Goal: Find specific page/section: Find specific page/section

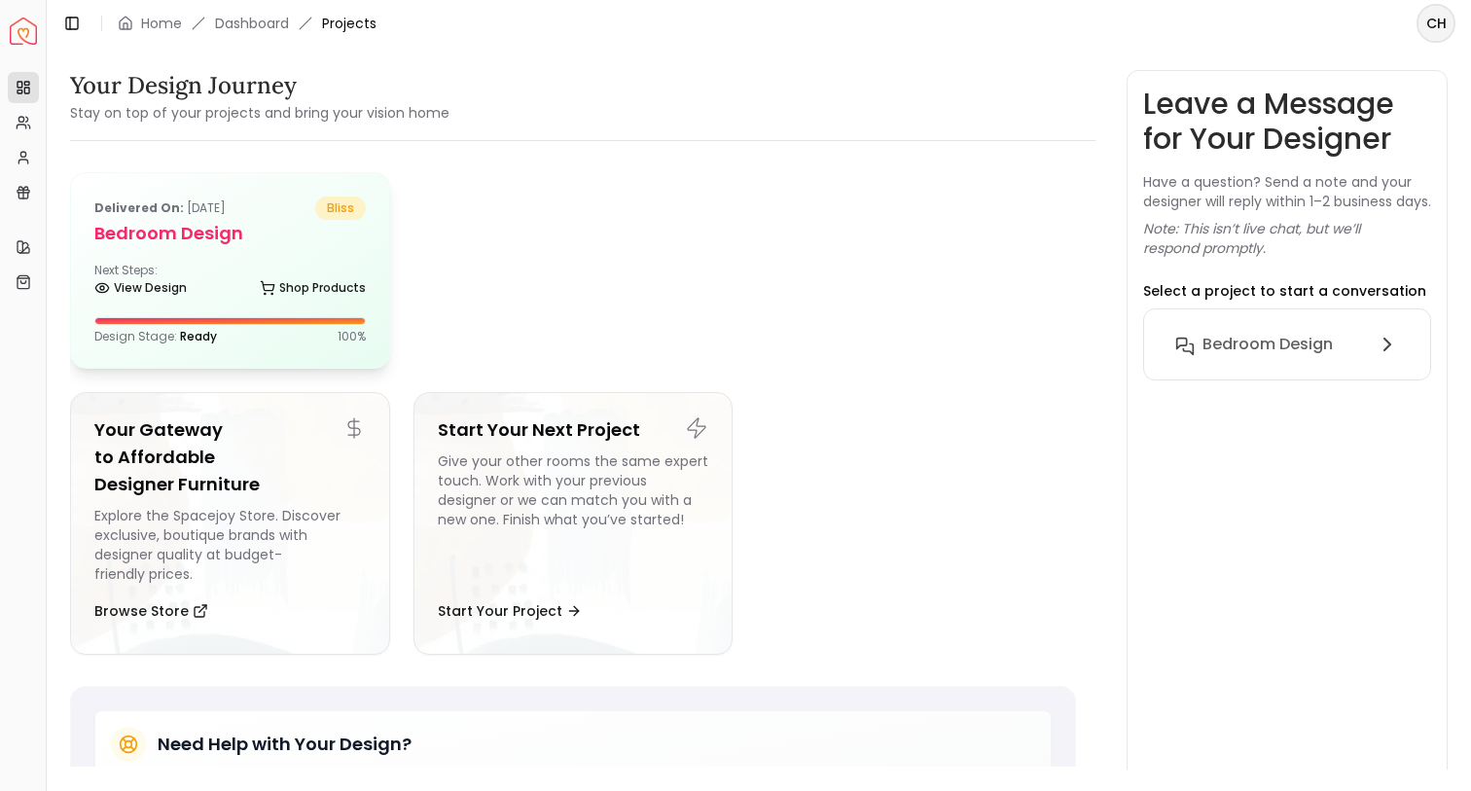
click at [191, 286] on div "View Design Shop Products" at bounding box center [229, 291] width 271 height 19
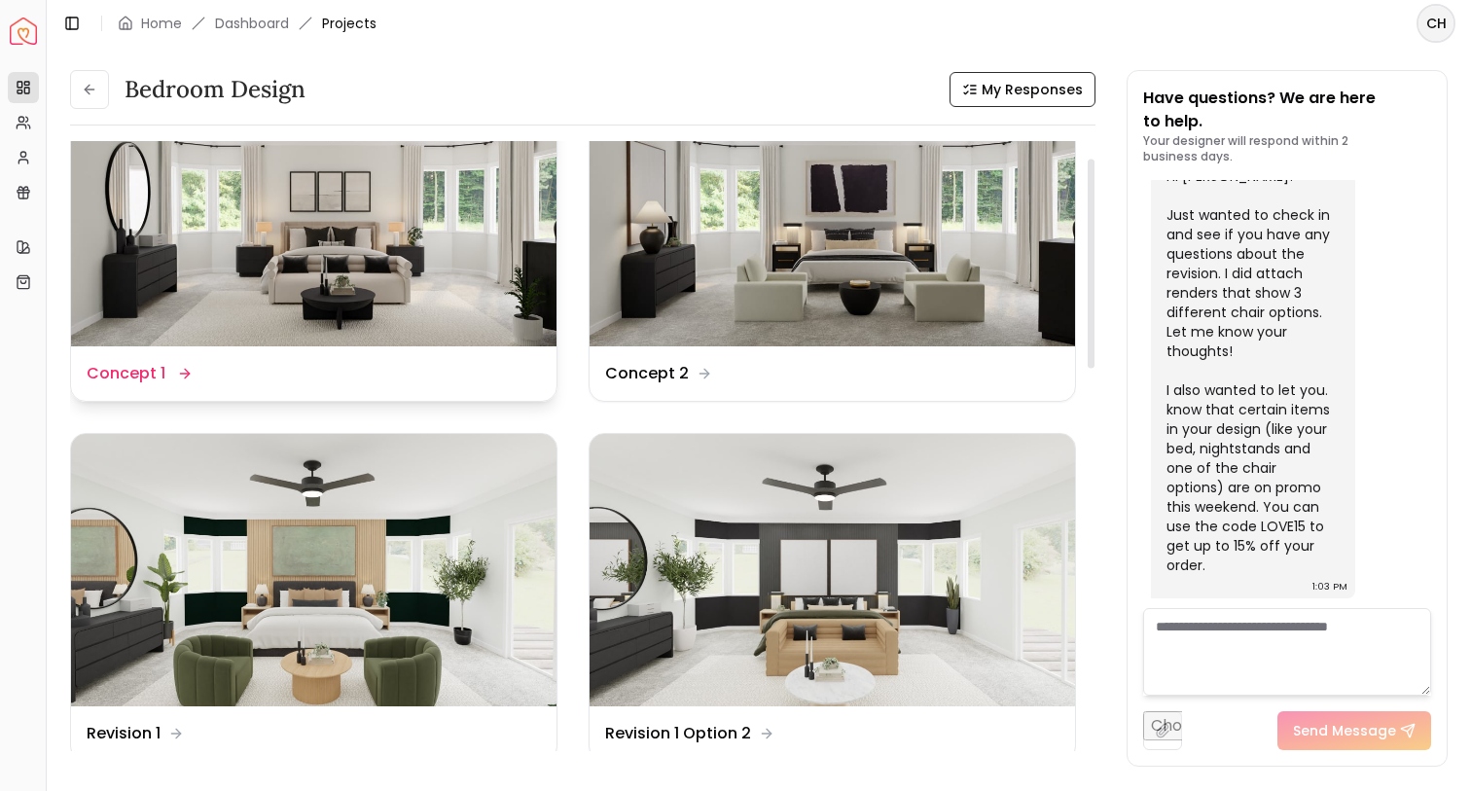
scroll to position [86, 0]
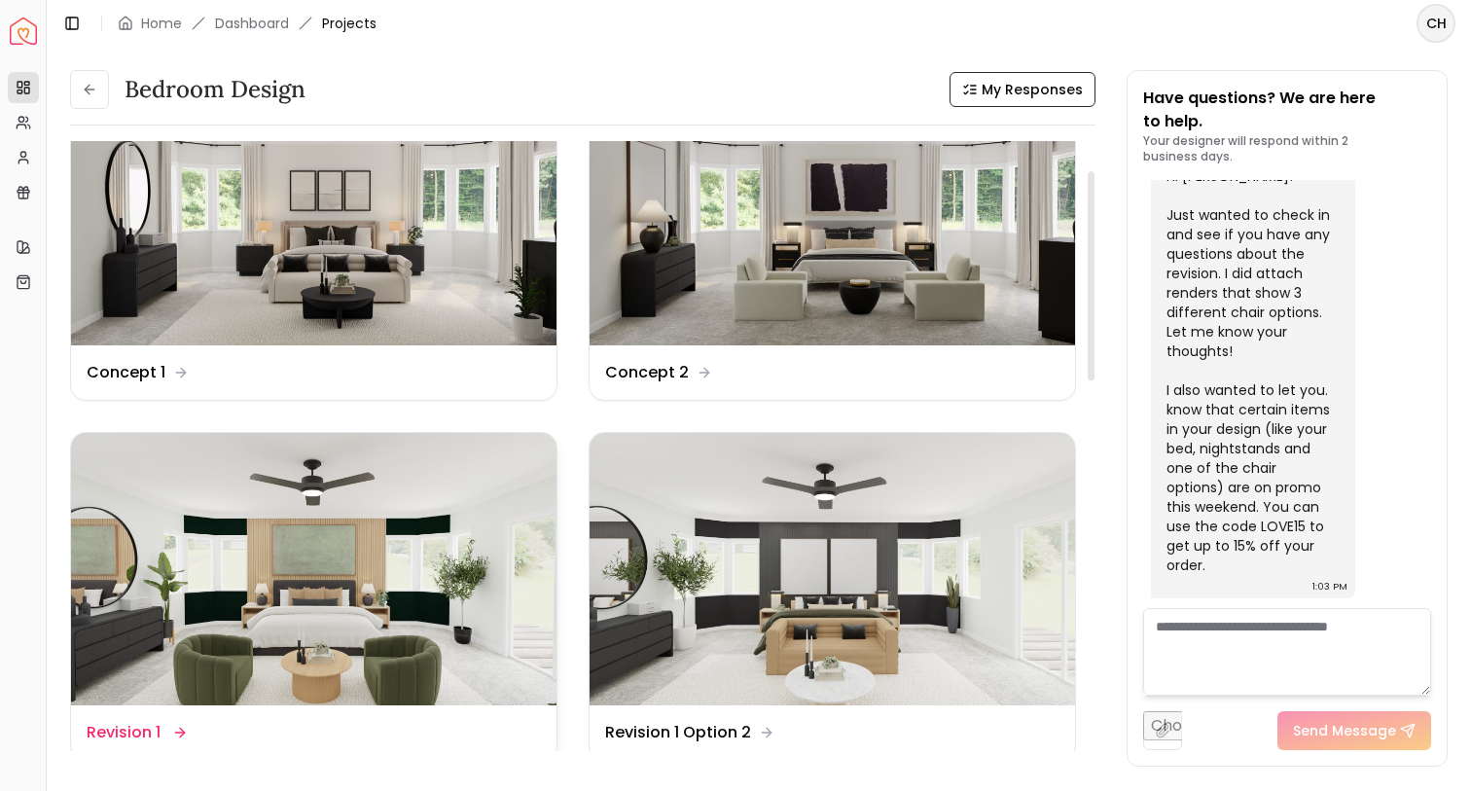
click at [450, 589] on img at bounding box center [313, 569] width 485 height 273
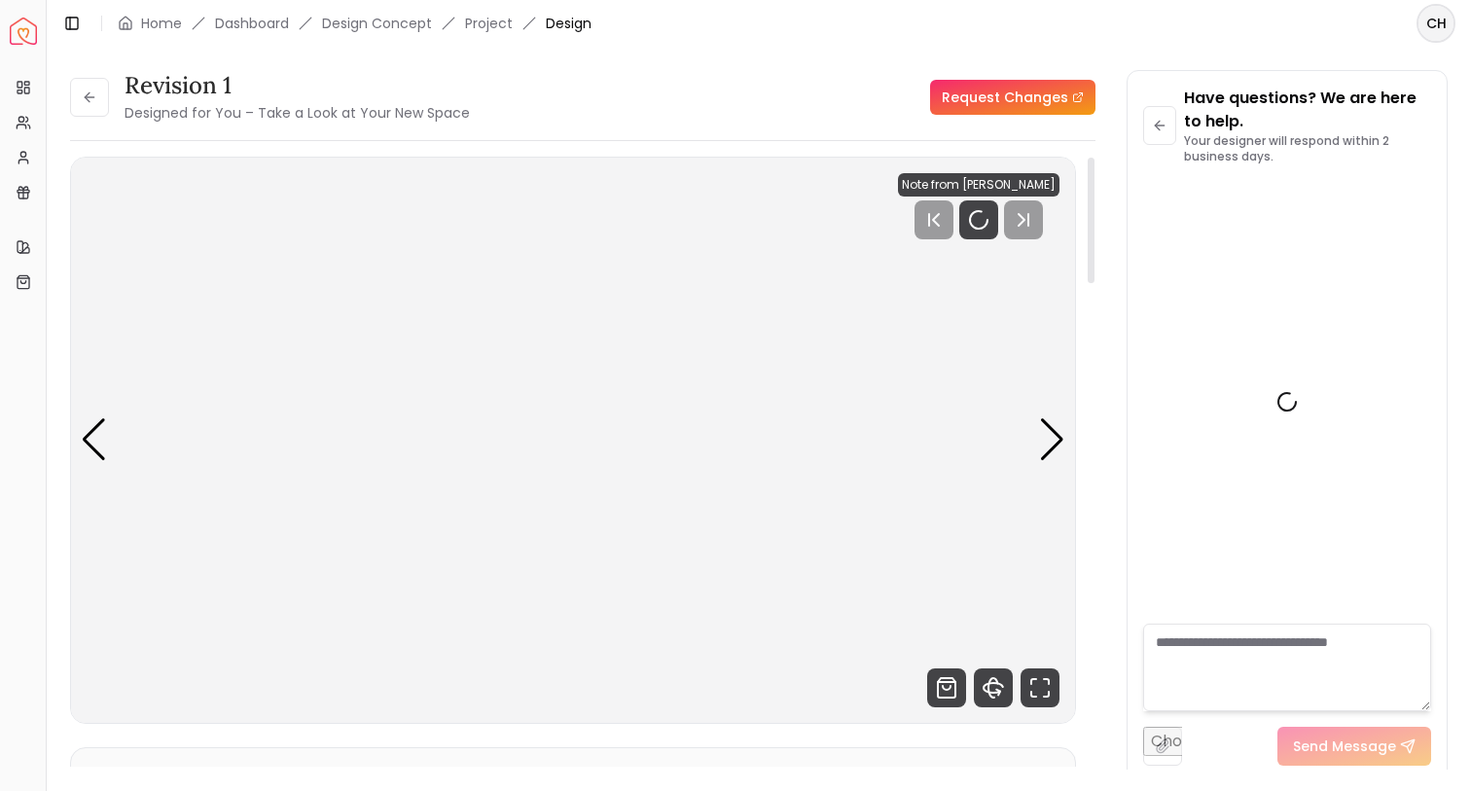
scroll to position [5639, 0]
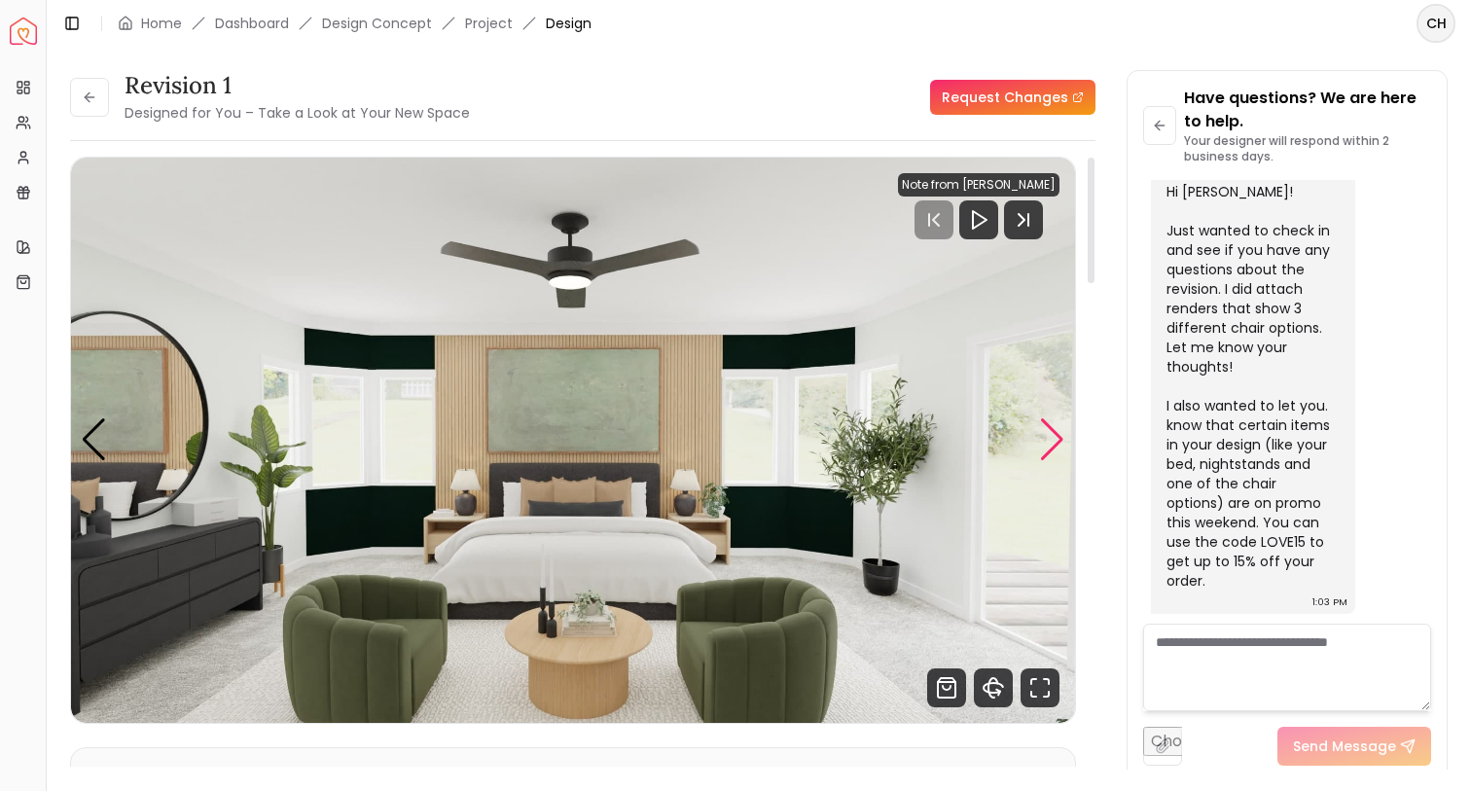
click at [1039, 431] on div "Next slide" at bounding box center [1052, 439] width 26 height 43
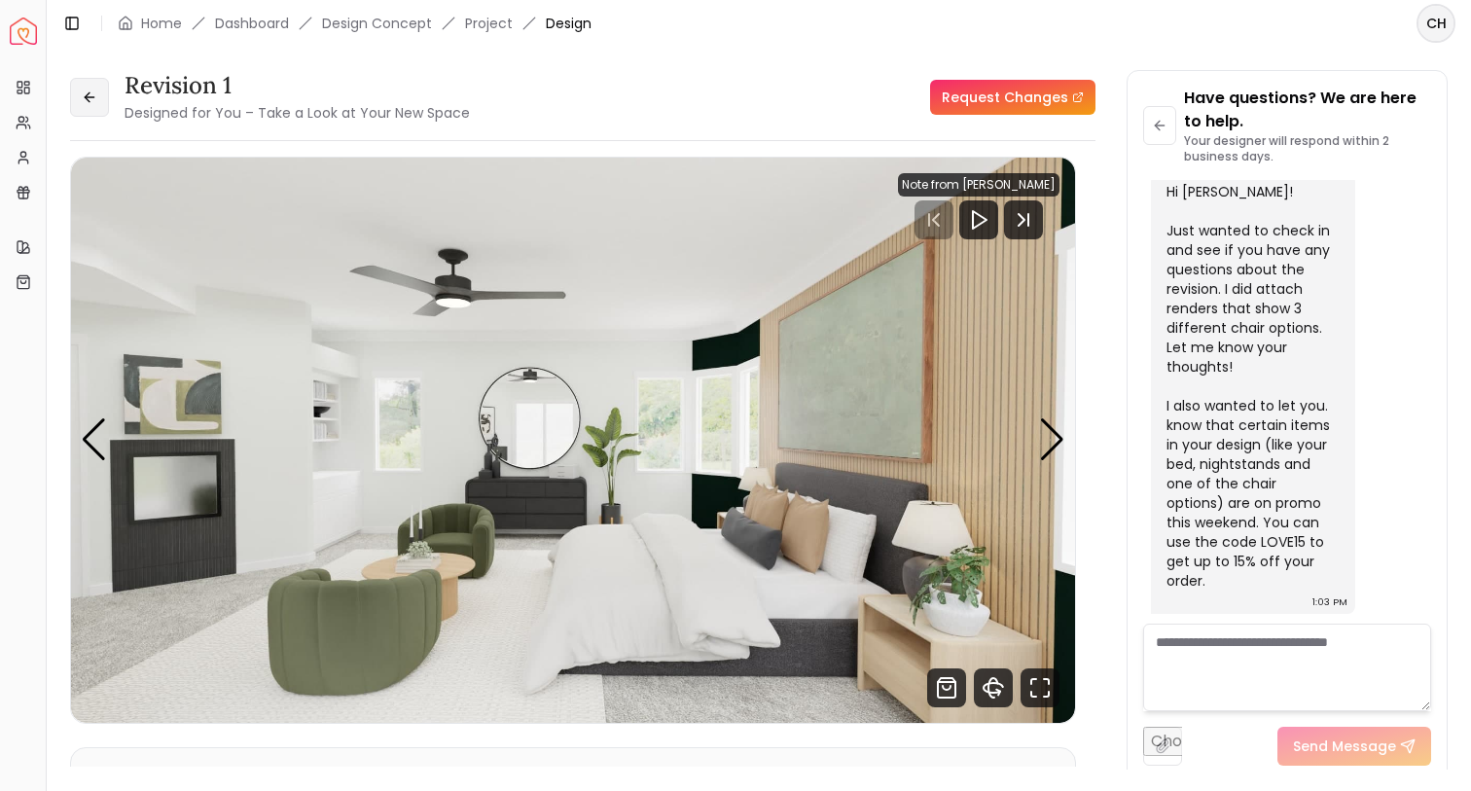
click at [91, 91] on icon at bounding box center [90, 98] width 16 height 16
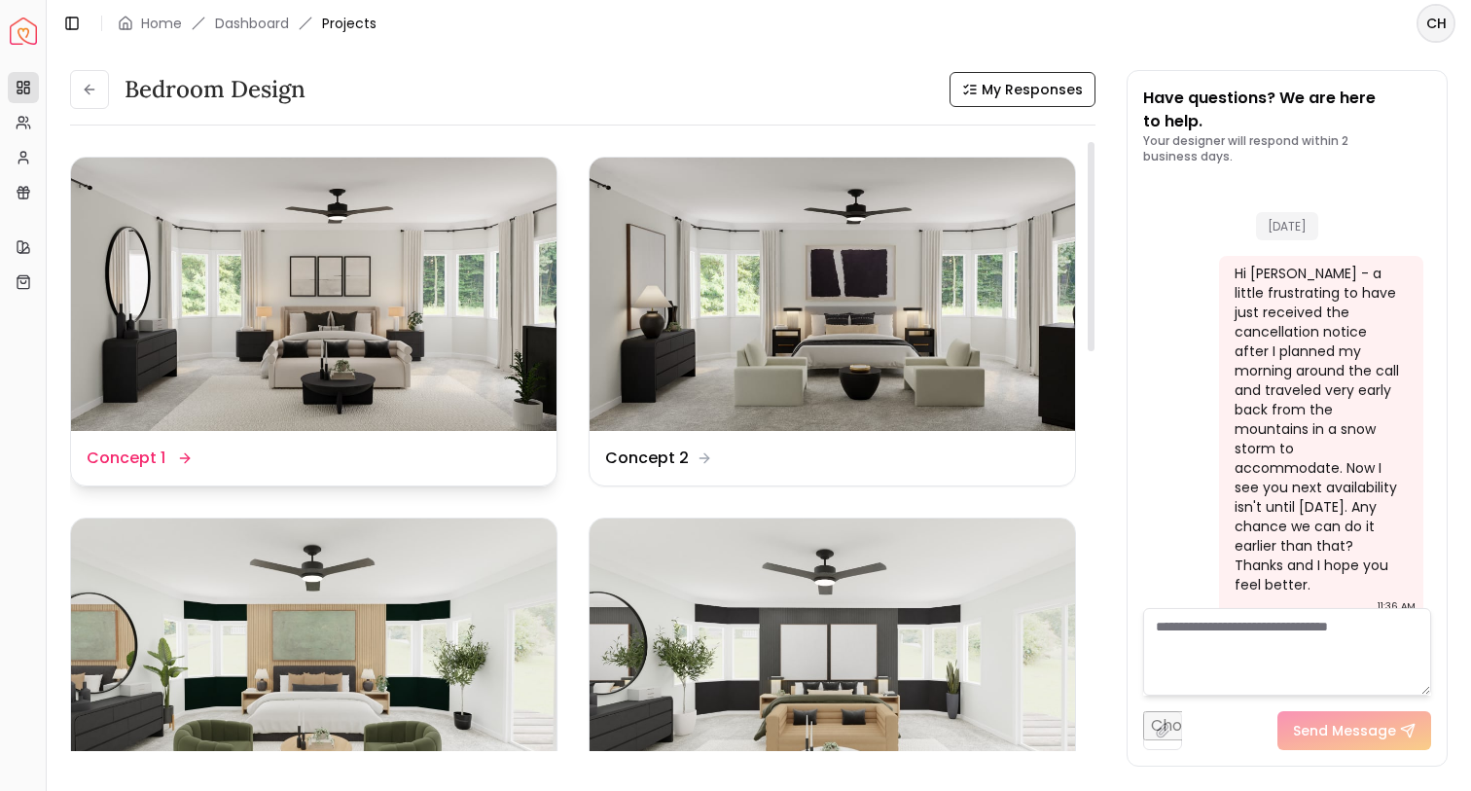
scroll to position [5654, 0]
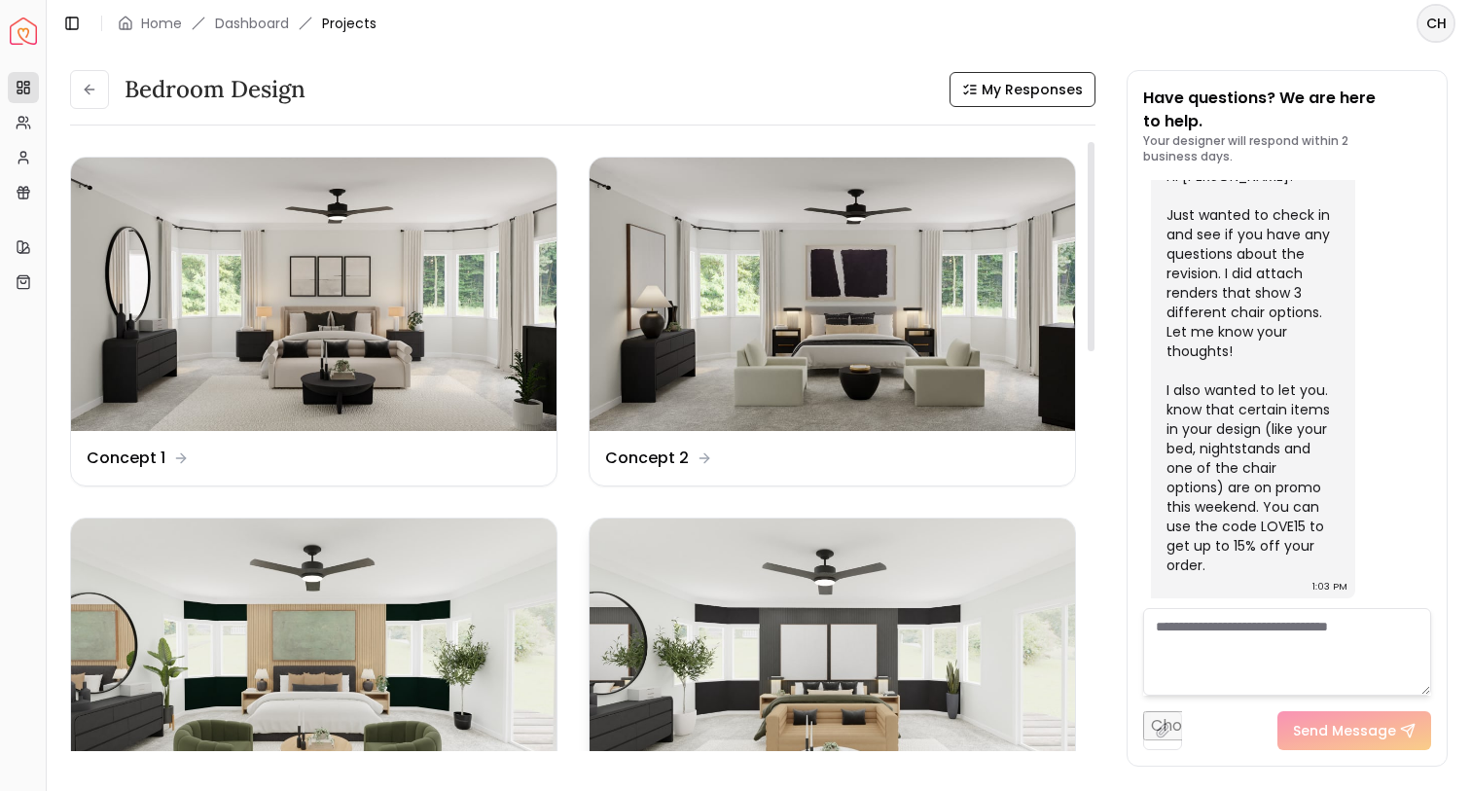
click at [781, 660] on img at bounding box center [832, 655] width 485 height 273
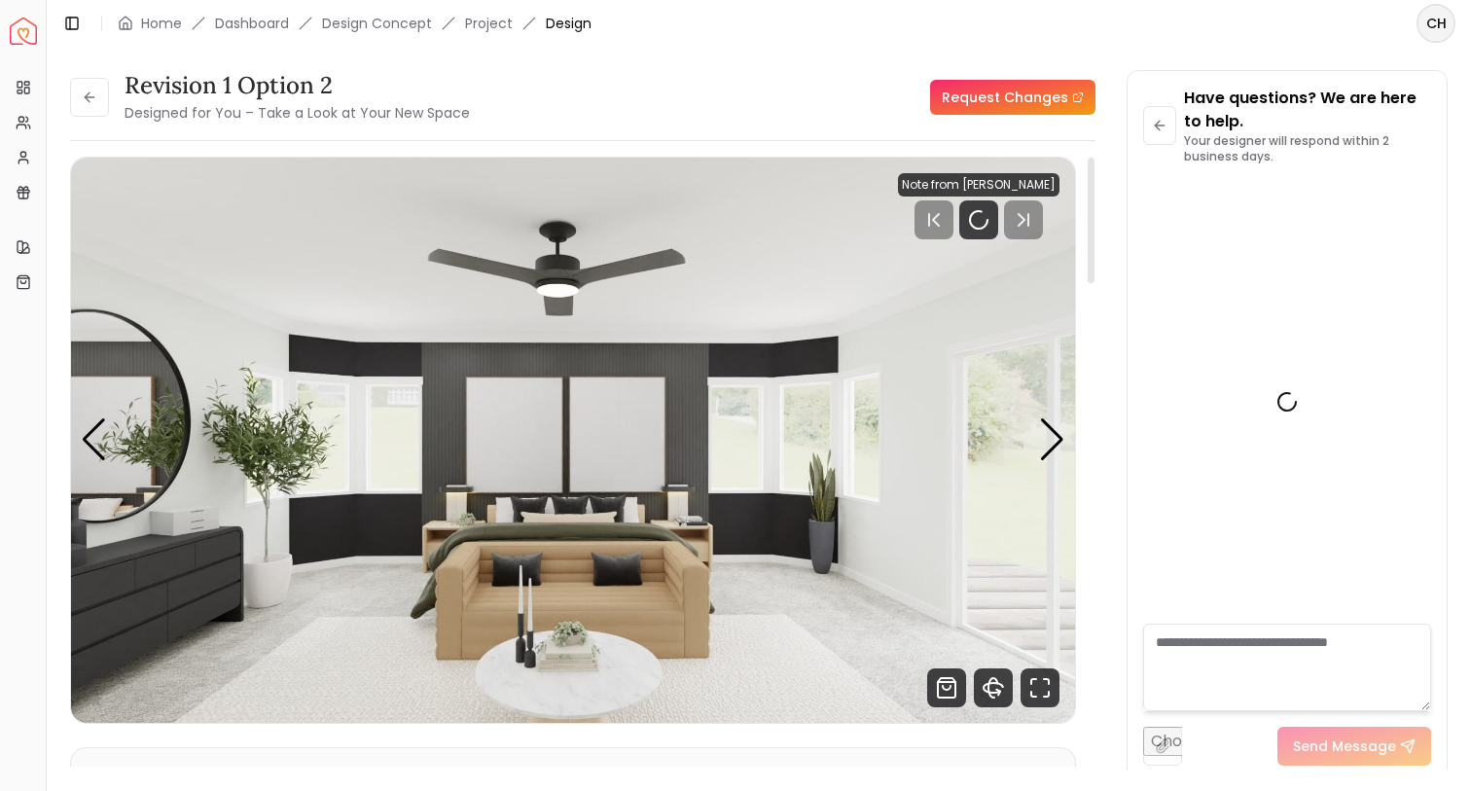
scroll to position [5639, 0]
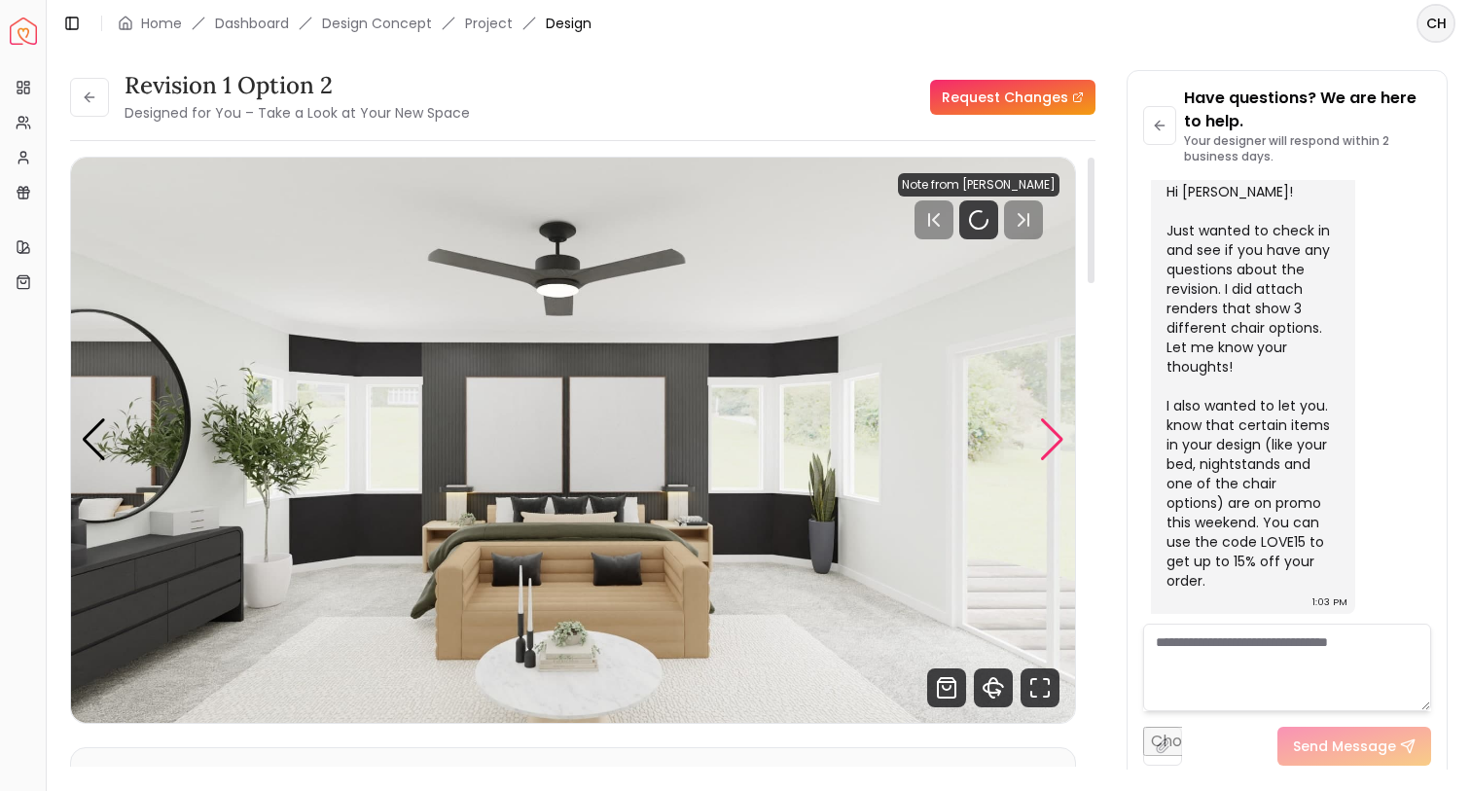
click at [1055, 437] on div "Next slide" at bounding box center [1052, 439] width 26 height 43
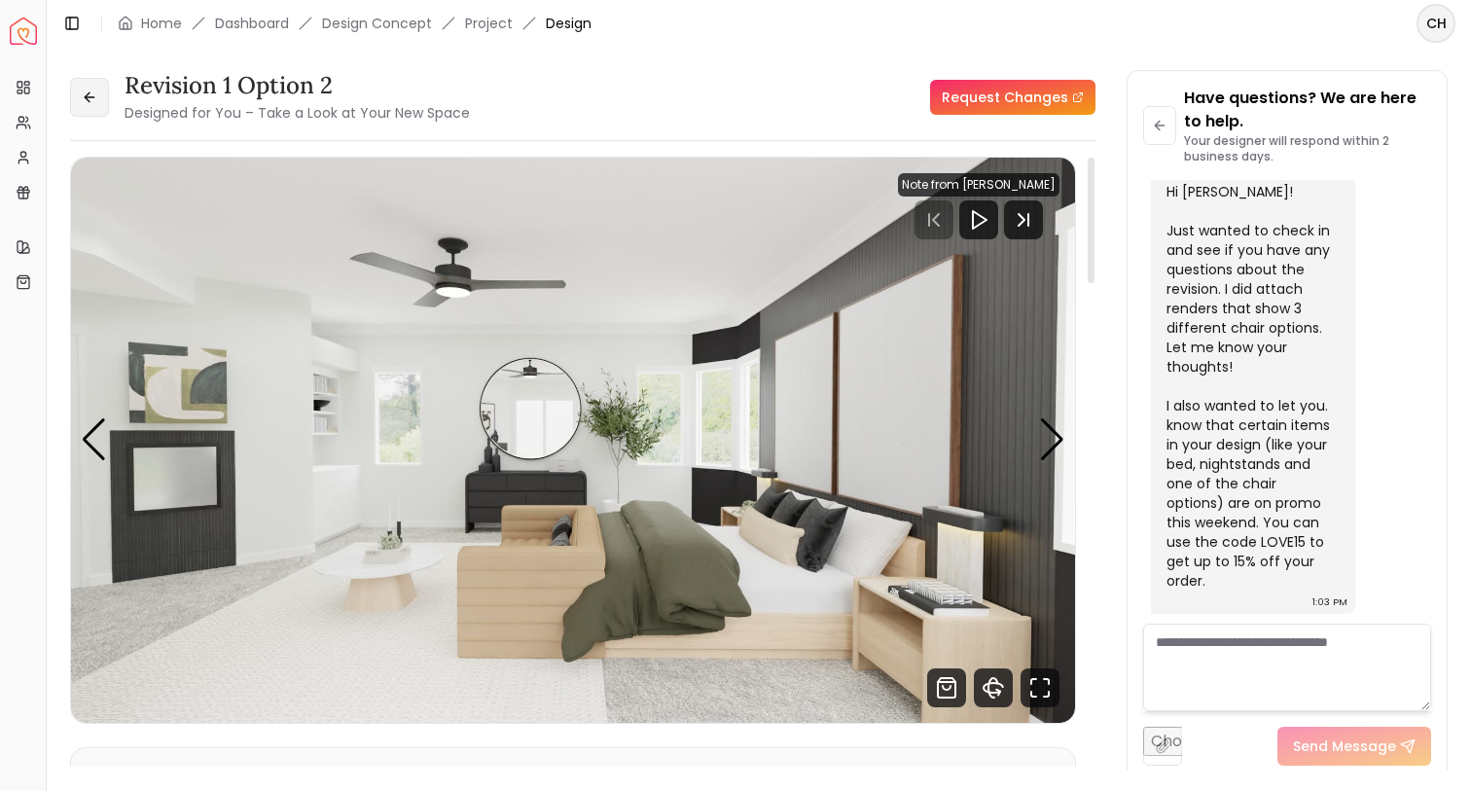
click at [102, 106] on button at bounding box center [89, 97] width 39 height 39
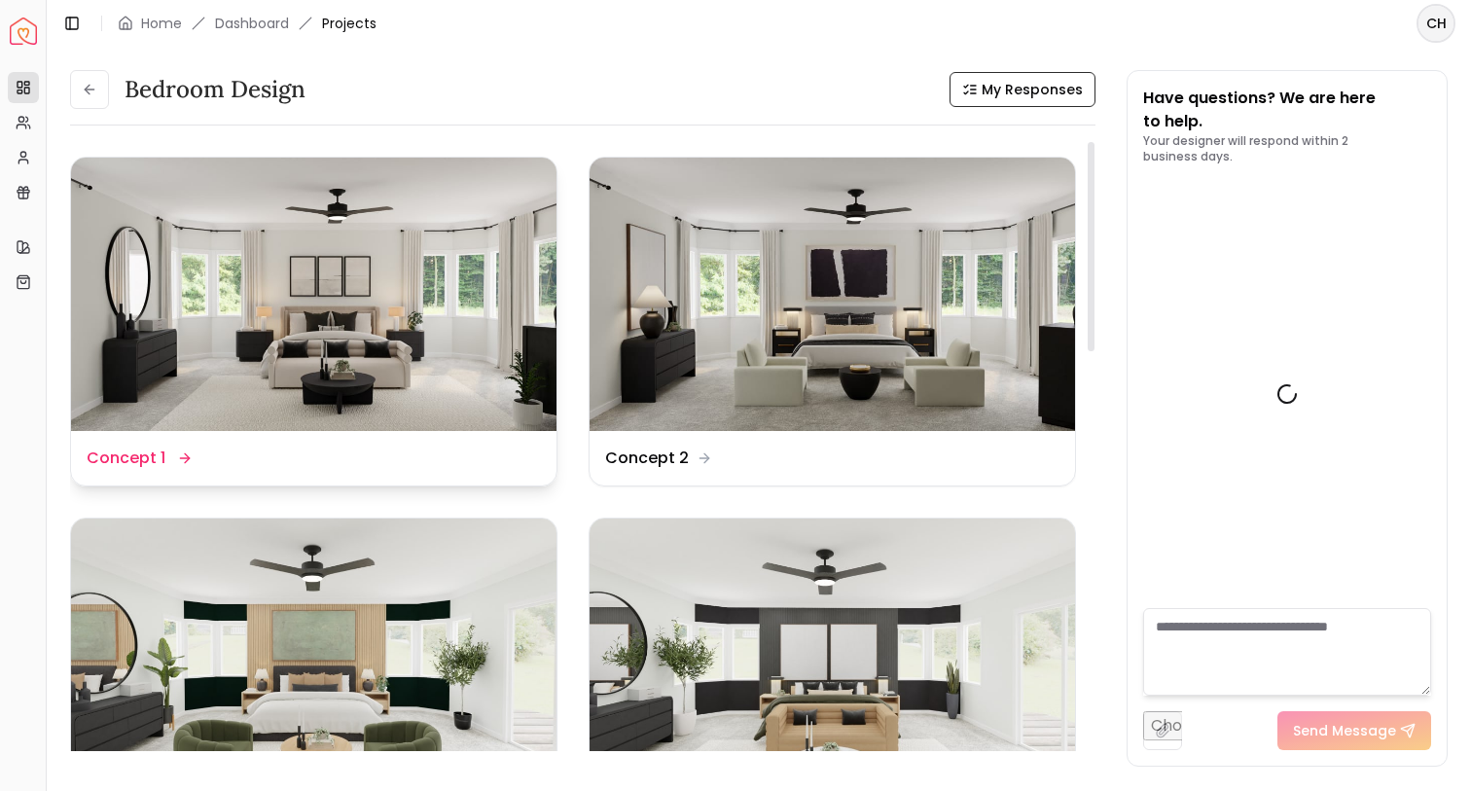
scroll to position [5654, 0]
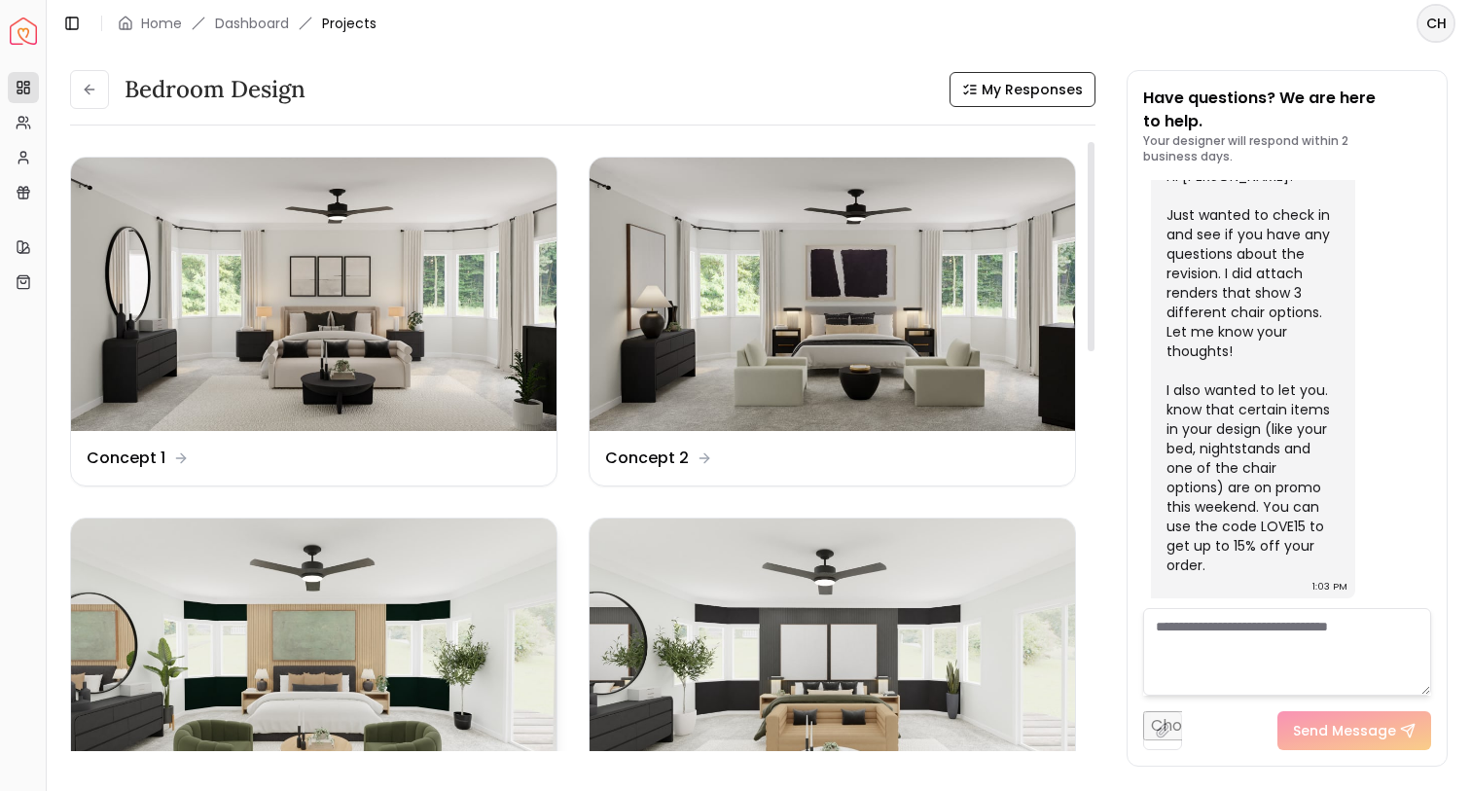
click at [311, 607] on img at bounding box center [313, 655] width 485 height 273
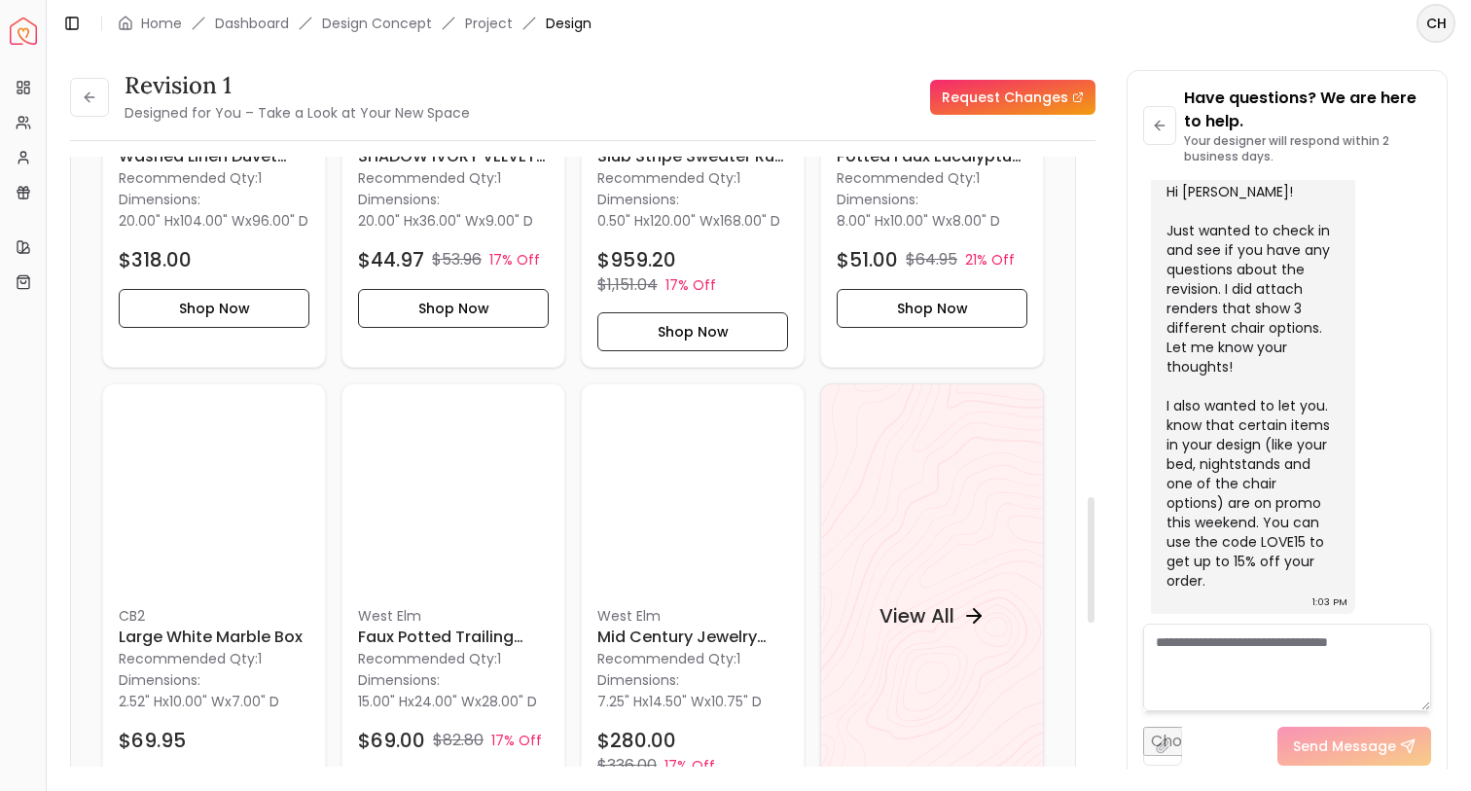
scroll to position [1659, 0]
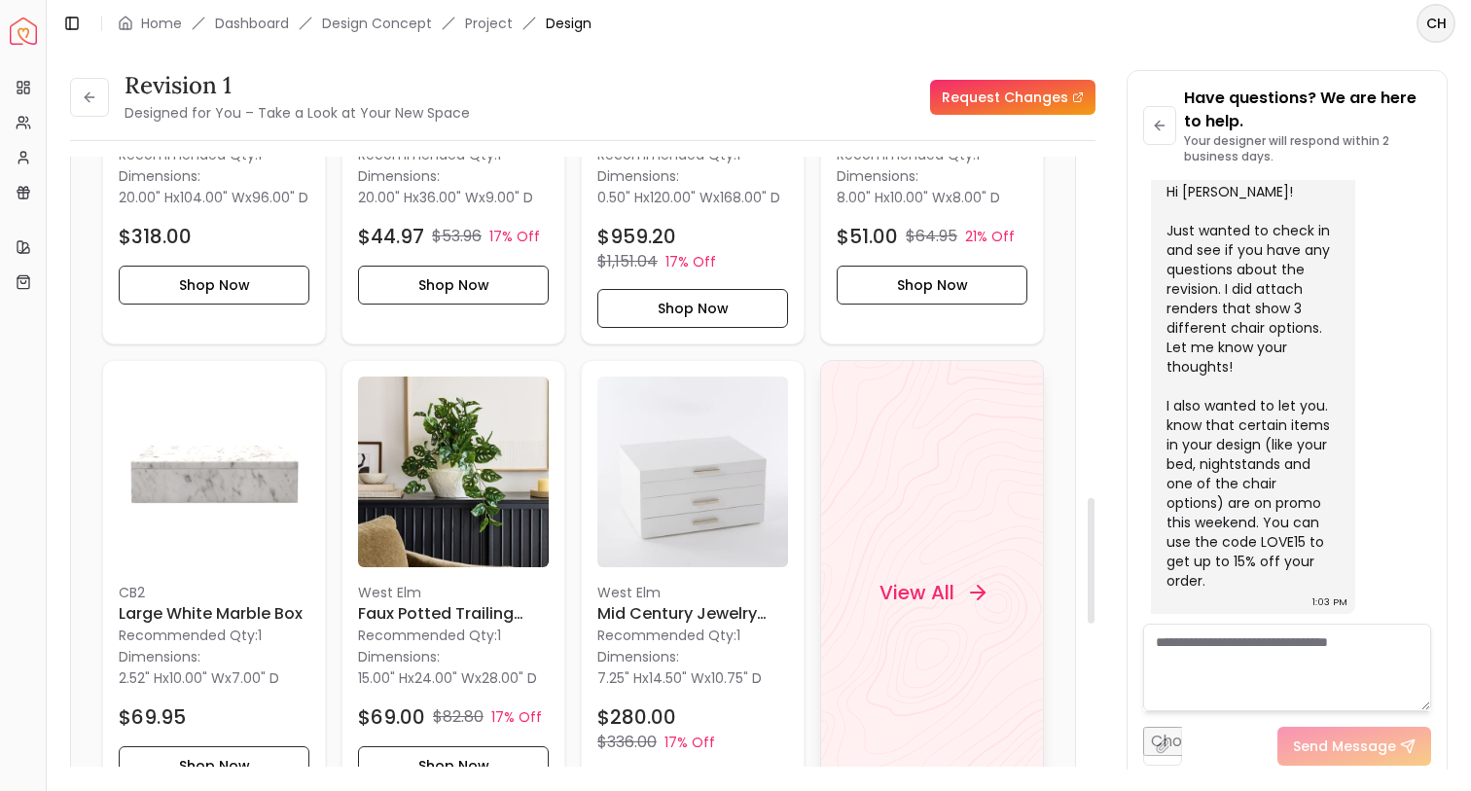
click at [888, 512] on div "View All" at bounding box center [932, 592] width 224 height 465
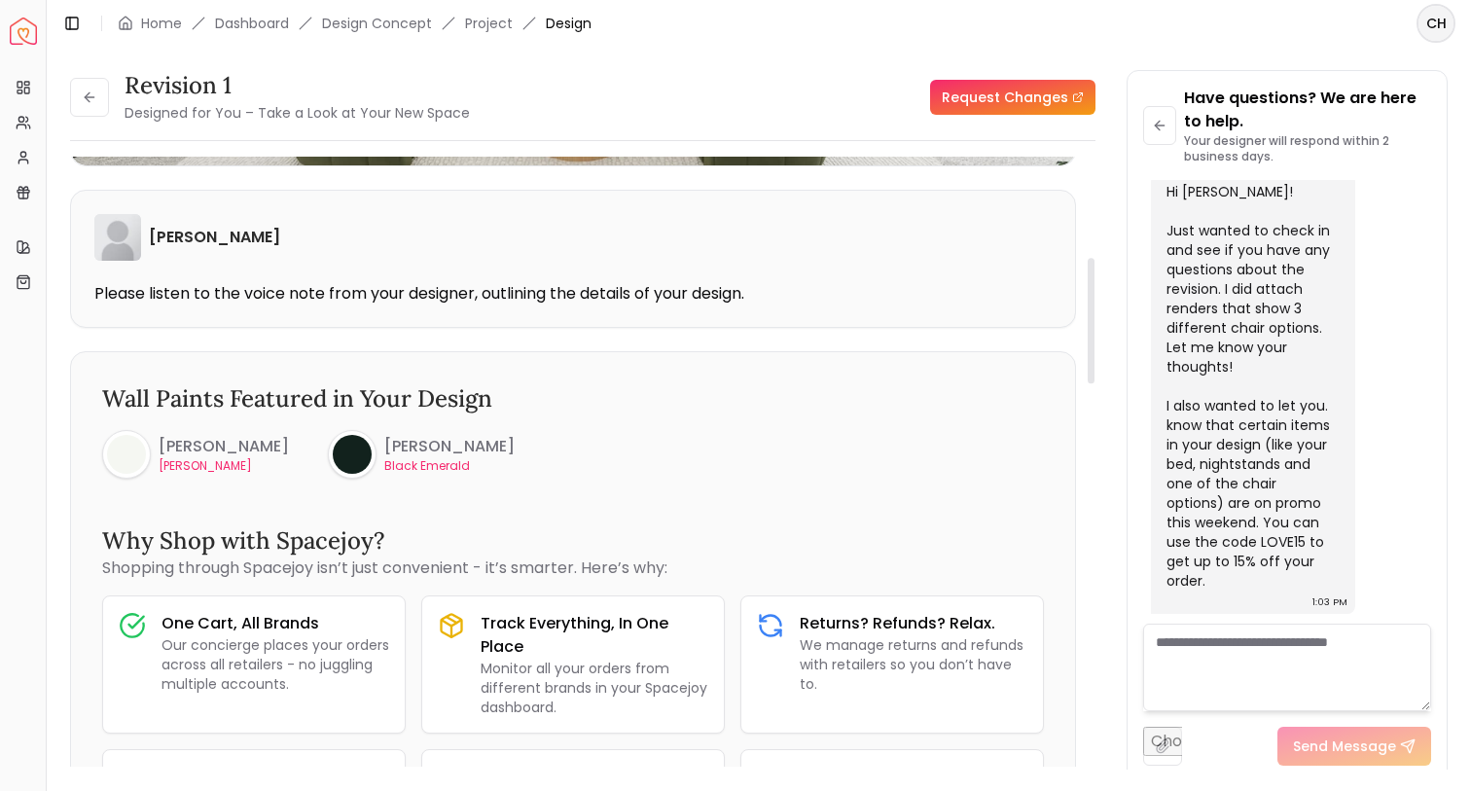
scroll to position [0, 0]
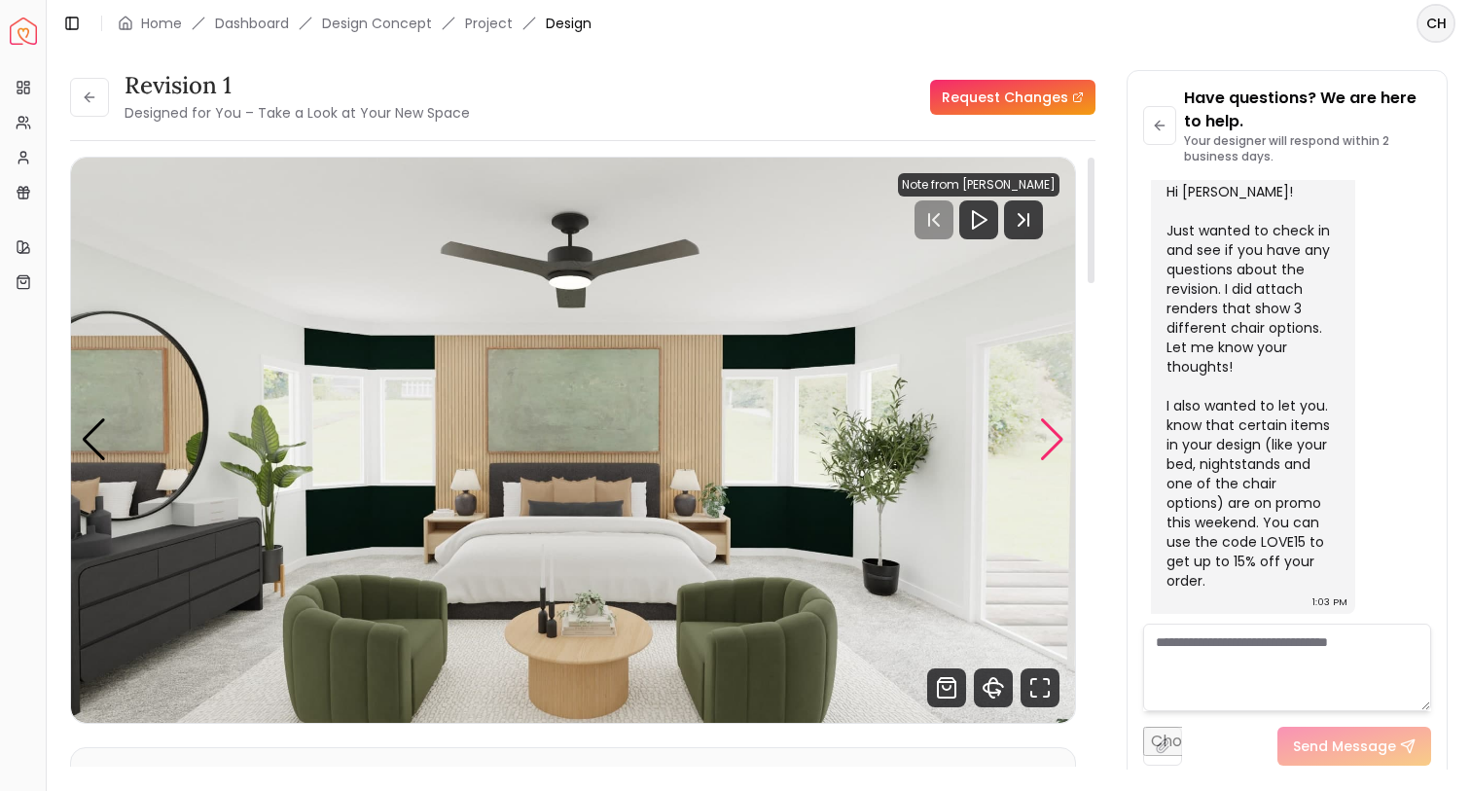
click at [1044, 449] on div "Next slide" at bounding box center [1052, 439] width 26 height 43
